Goal: Find contact information: Find contact information

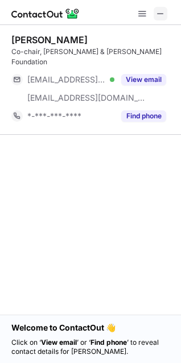
click at [162, 11] on span at bounding box center [160, 13] width 9 height 9
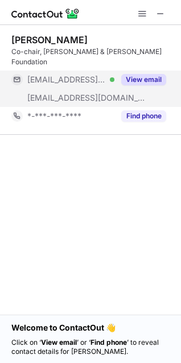
click at [150, 74] on button "View email" at bounding box center [143, 79] width 45 height 11
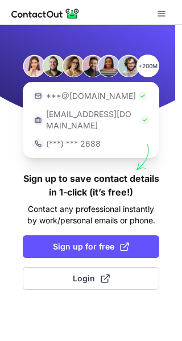
click at [107, 156] on div "+200M ***@[DOMAIN_NAME] [EMAIL_ADDRESS][DOMAIN_NAME] (***) *** 2688 Sign up to …" at bounding box center [91, 183] width 182 height 316
click at [67, 98] on p "***@[DOMAIN_NAME]" at bounding box center [91, 95] width 90 height 11
click at [23, 71] on div "+200M" at bounding box center [91, 66] width 136 height 23
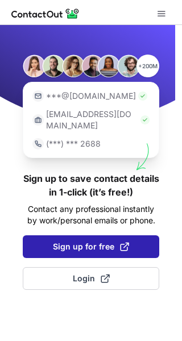
click at [109, 244] on button "Sign up for free" at bounding box center [91, 246] width 136 height 23
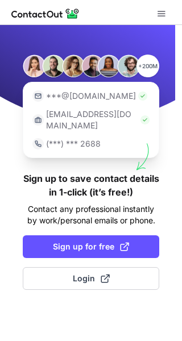
click at [105, 172] on h1 "Sign up to save contact details in 1-click (it’s free!)" at bounding box center [91, 185] width 136 height 27
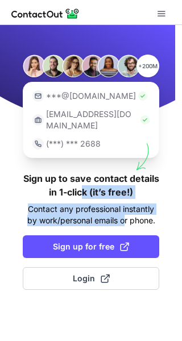
drag, startPoint x: 82, startPoint y: 176, endPoint x: 127, endPoint y: 206, distance: 54.5
click at [127, 206] on div "+200M ***@gmail.com ***@company.com (***) *** 2688 Sign up to save contact deta…" at bounding box center [91, 183] width 182 height 316
click at [127, 206] on p "Contact any professional instantly by work/personal emails or phone." at bounding box center [91, 214] width 136 height 23
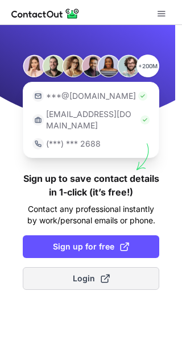
click at [106, 274] on span at bounding box center [105, 278] width 9 height 9
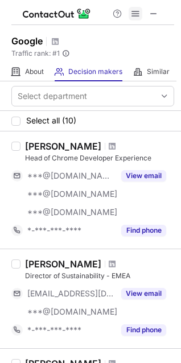
click at [136, 18] on span at bounding box center [135, 13] width 9 height 9
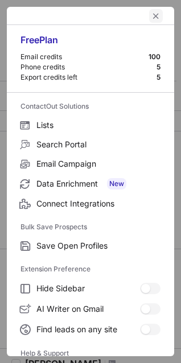
click at [149, 20] on button "left-button" at bounding box center [156, 16] width 14 height 14
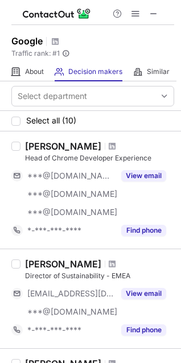
click at [98, 78] on div "Decision makers View Employees" at bounding box center [89, 72] width 68 height 19
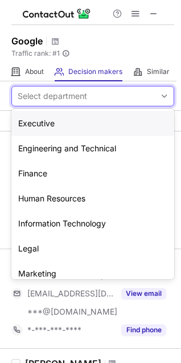
click at [84, 98] on div "Select department" at bounding box center [52, 95] width 69 height 11
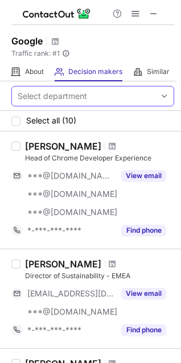
click at [86, 94] on div "Select department" at bounding box center [52, 95] width 69 height 11
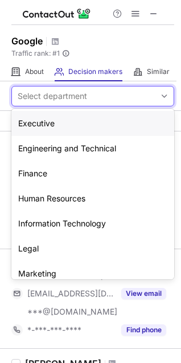
click at [86, 94] on div "Select department" at bounding box center [52, 95] width 69 height 11
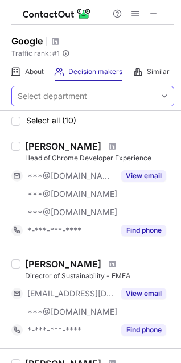
click at [86, 94] on div "Select department" at bounding box center [52, 95] width 69 height 11
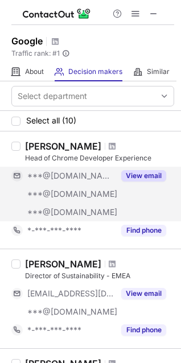
click at [145, 181] on div "View email" at bounding box center [140, 176] width 52 height 18
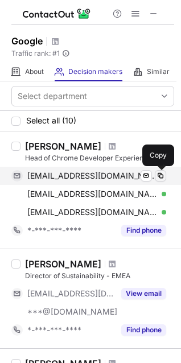
click at [160, 178] on span at bounding box center [160, 175] width 9 height 9
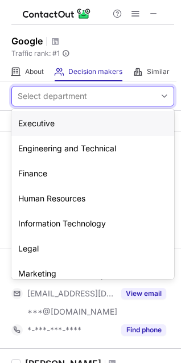
click at [79, 87] on div "Select department" at bounding box center [83, 96] width 143 height 18
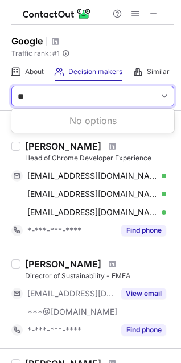
type input "*"
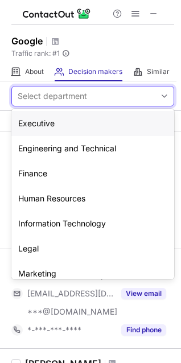
drag, startPoint x: 57, startPoint y: 122, endPoint x: 39, endPoint y: 123, distance: 18.8
click at [39, 123] on div "Executive" at bounding box center [92, 123] width 163 height 25
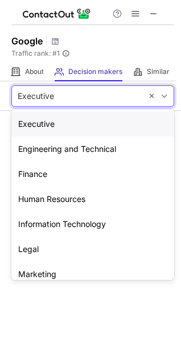
click at [167, 99] on span at bounding box center [164, 96] width 9 height 9
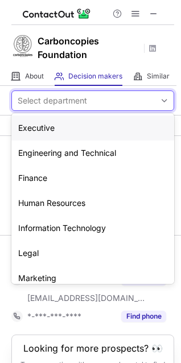
click at [61, 99] on div "Select department" at bounding box center [52, 100] width 69 height 11
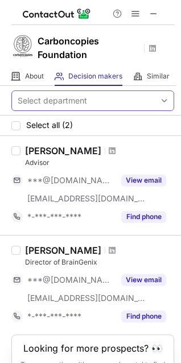
click at [61, 99] on div "Select department" at bounding box center [52, 100] width 69 height 11
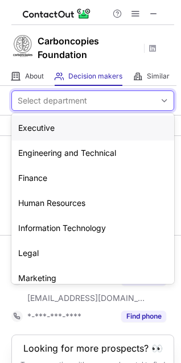
click at [61, 99] on div "Select department" at bounding box center [52, 100] width 69 height 11
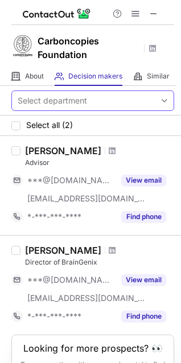
click at [71, 94] on div "Select department" at bounding box center [83, 101] width 143 height 18
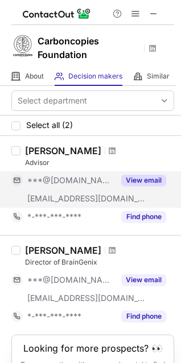
click at [150, 186] on div "View email" at bounding box center [140, 180] width 52 height 18
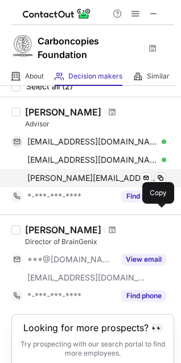
scroll to position [39, 0]
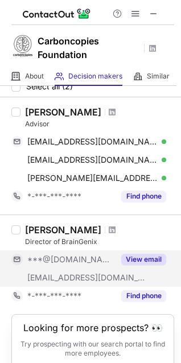
click at [134, 265] on div "View email" at bounding box center [140, 259] width 52 height 18
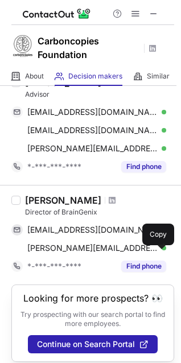
scroll to position [69, 0]
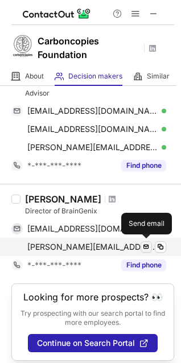
click at [145, 244] on span at bounding box center [146, 246] width 9 height 9
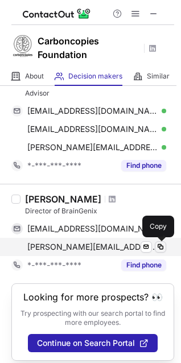
click at [158, 246] on span at bounding box center [160, 246] width 9 height 9
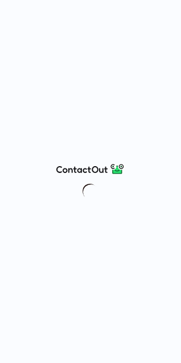
click at [111, 185] on div at bounding box center [90, 181] width 181 height 363
drag, startPoint x: 111, startPoint y: 185, endPoint x: 95, endPoint y: 217, distance: 36.1
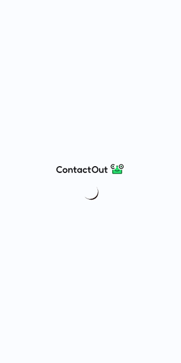
click at [95, 217] on div at bounding box center [90, 181] width 181 height 363
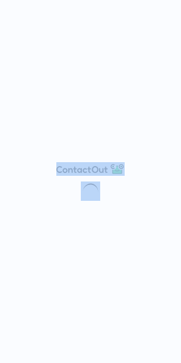
click at [95, 217] on div at bounding box center [90, 181] width 181 height 363
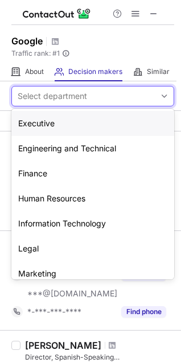
click at [88, 86] on div "Select department" at bounding box center [92, 96] width 163 height 20
click at [86, 192] on div "Human Resources" at bounding box center [92, 198] width 163 height 25
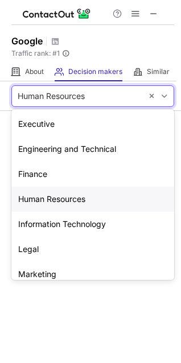
click at [163, 99] on span at bounding box center [164, 96] width 9 height 9
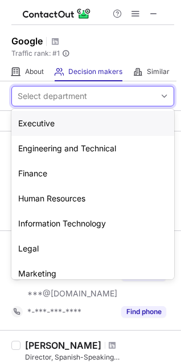
click at [160, 97] on span at bounding box center [164, 96] width 9 height 9
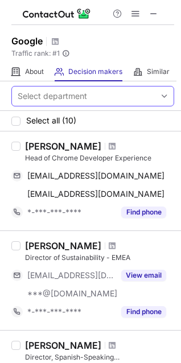
click at [160, 97] on span at bounding box center [164, 96] width 9 height 9
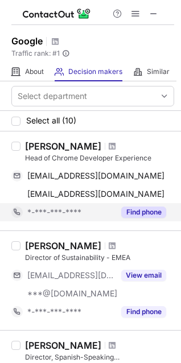
click at [147, 209] on button "Find phone" at bounding box center [143, 211] width 45 height 11
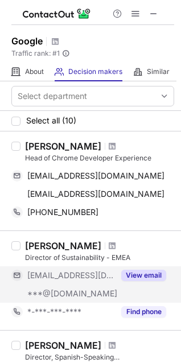
click at [152, 276] on button "View email" at bounding box center [143, 274] width 45 height 11
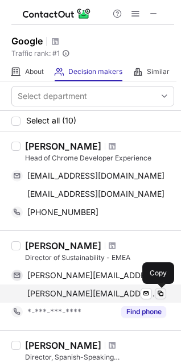
click at [160, 294] on span at bounding box center [160, 293] width 9 height 9
